Goal: Task Accomplishment & Management: Manage account settings

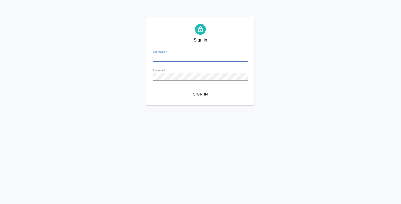
type input "e.denisova@awatera.com"
click at [198, 93] on span "Sign in" at bounding box center [200, 94] width 87 height 7
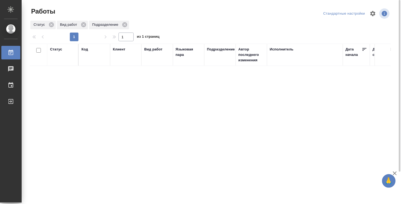
click at [65, 58] on div "Статус" at bounding box center [62, 55] width 25 height 16
click at [58, 50] on div "Статус" at bounding box center [56, 49] width 12 height 5
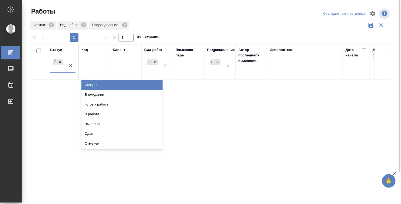
click at [57, 66] on div "Подбор" at bounding box center [58, 65] width 16 height 15
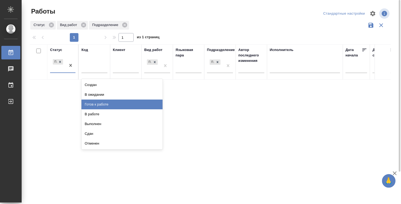
click at [92, 101] on div "Готов к работе" at bounding box center [121, 104] width 81 height 10
